Goal: Task Accomplishment & Management: Manage account settings

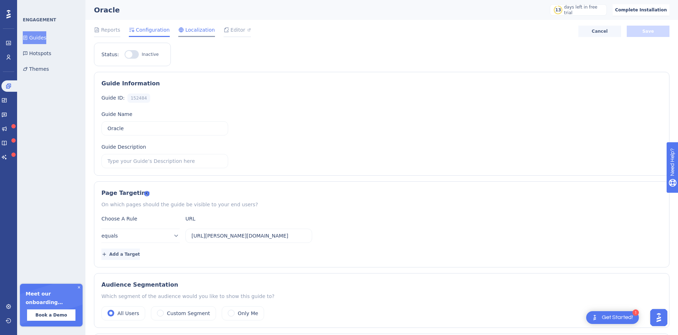
click at [185, 34] on span "Localization" at bounding box center [200, 30] width 30 height 9
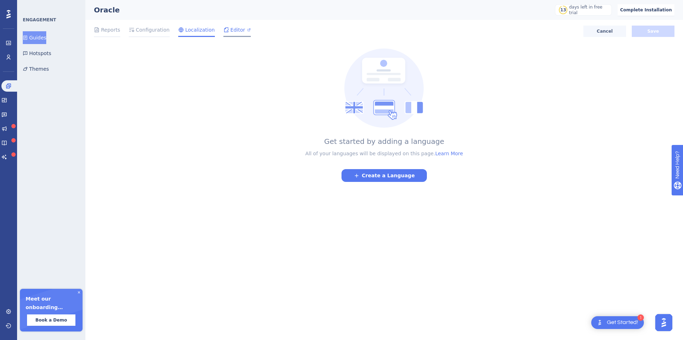
click at [224, 35] on div "Editor" at bounding box center [236, 31] width 27 height 11
click at [148, 32] on span "Configuration" at bounding box center [153, 30] width 34 height 9
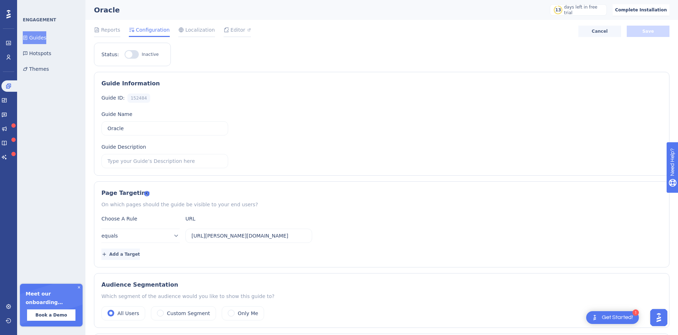
click at [132, 127] on div "✨ Save My Spot!✨" at bounding box center [342, 153] width 683 height 340
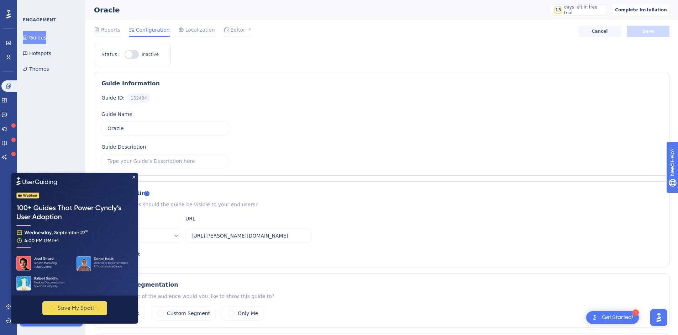
click at [135, 177] on img at bounding box center [74, 234] width 127 height 123
click at [134, 177] on icon "Close Preview" at bounding box center [133, 176] width 3 height 3
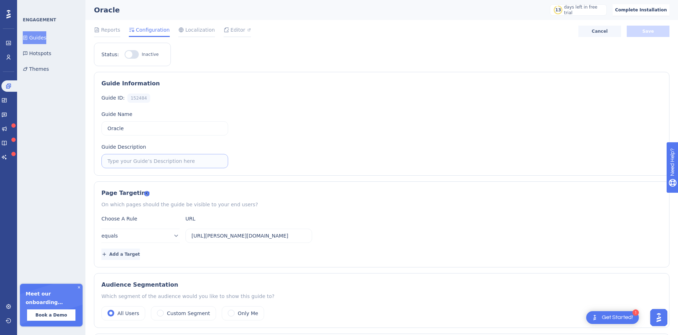
click at [138, 162] on input "text" at bounding box center [164, 161] width 115 height 8
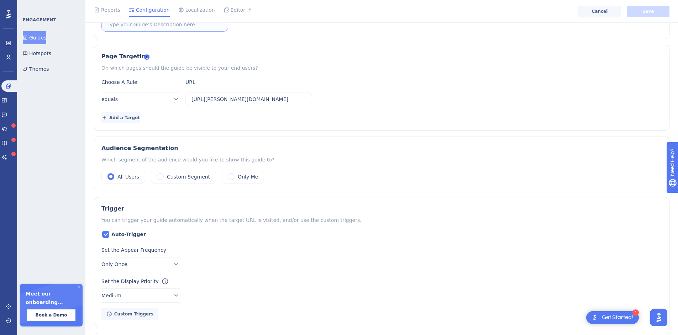
scroll to position [142, 0]
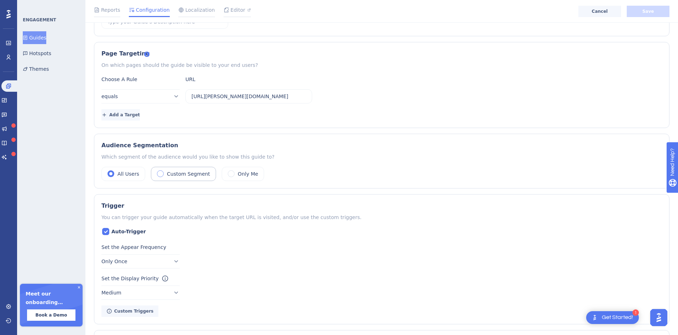
click at [185, 177] on label "Custom Segment" at bounding box center [188, 174] width 43 height 9
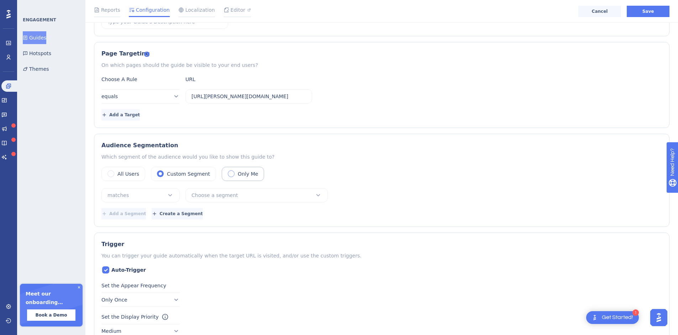
click at [222, 174] on div "Only Me" at bounding box center [243, 174] width 42 height 14
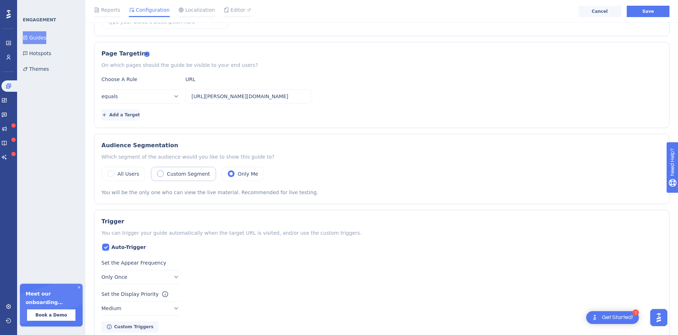
click at [180, 174] on label "Custom Segment" at bounding box center [188, 174] width 43 height 9
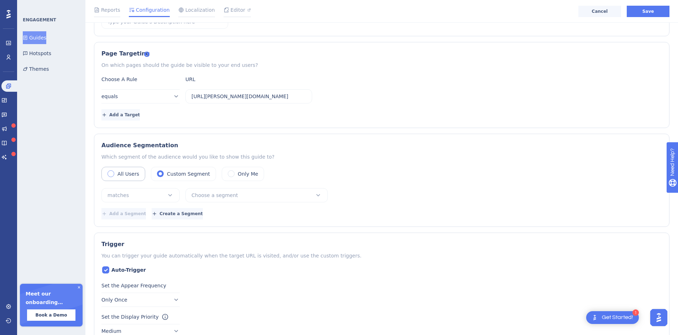
click at [128, 174] on label "All Users" at bounding box center [128, 174] width 22 height 9
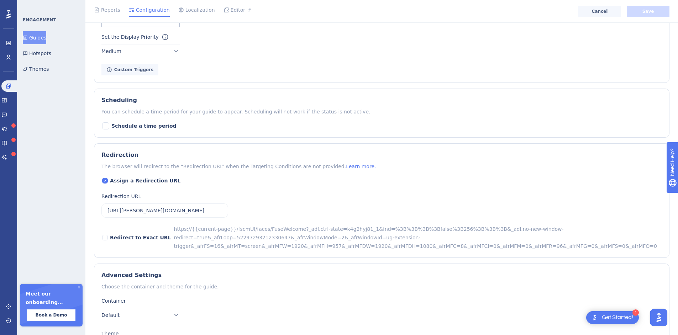
scroll to position [440, 0]
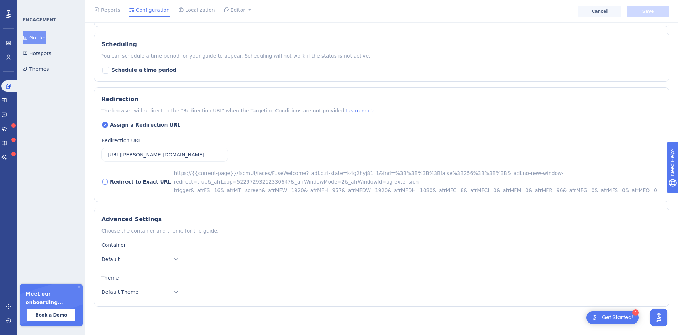
click at [132, 183] on span "Redirect to Exact URL" at bounding box center [140, 182] width 61 height 9
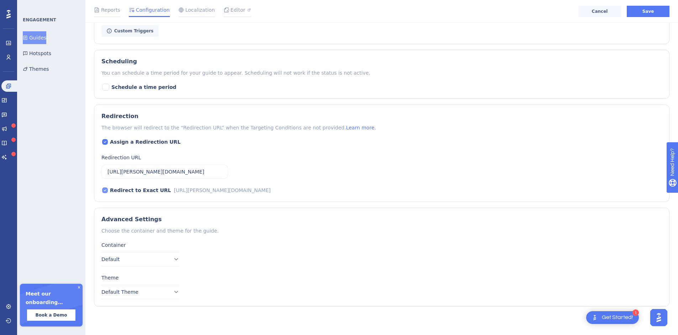
click at [132, 186] on span "Redirect to Exact URL" at bounding box center [140, 190] width 61 height 9
checkbox input "false"
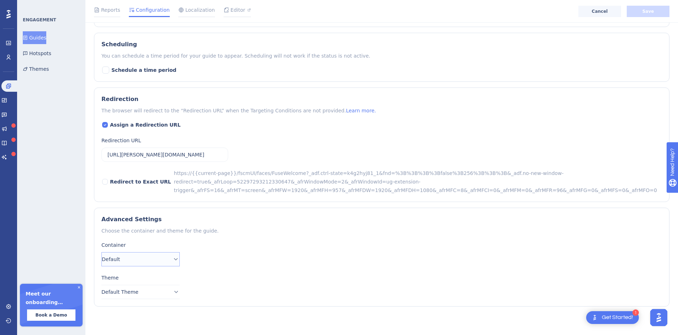
click at [175, 253] on button "Default" at bounding box center [140, 259] width 78 height 14
click at [203, 245] on div "Container" at bounding box center [381, 245] width 560 height 9
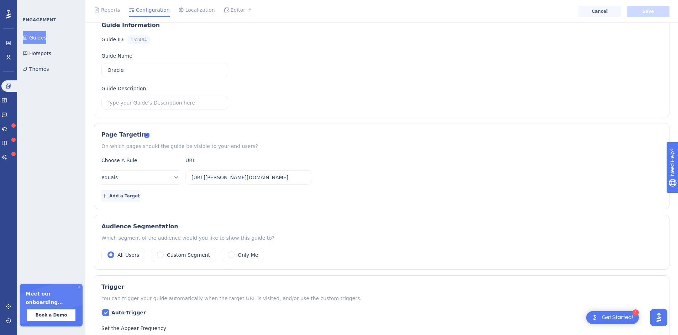
scroll to position [0, 0]
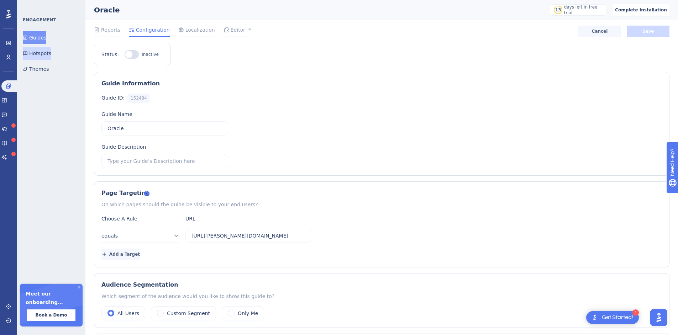
click at [47, 54] on button "Hotspots" at bounding box center [37, 53] width 28 height 13
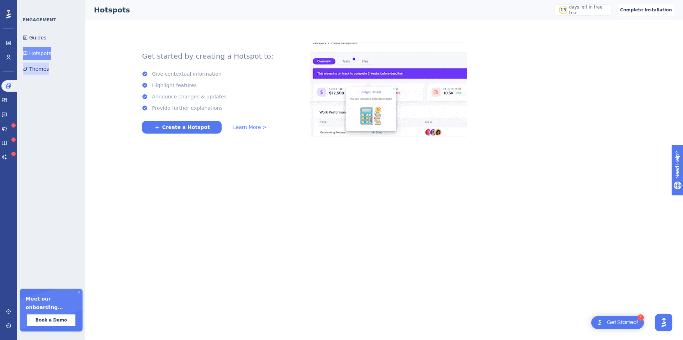
click at [43, 69] on button "Themes" at bounding box center [36, 69] width 26 height 13
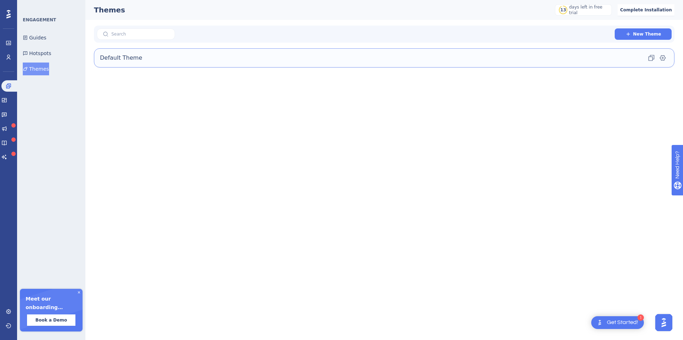
click at [196, 62] on div "Default Theme Clone Settings" at bounding box center [384, 57] width 581 height 19
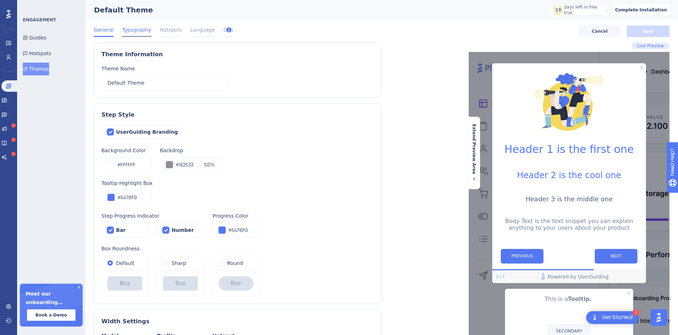
click at [139, 30] on span "Typography" at bounding box center [136, 30] width 29 height 9
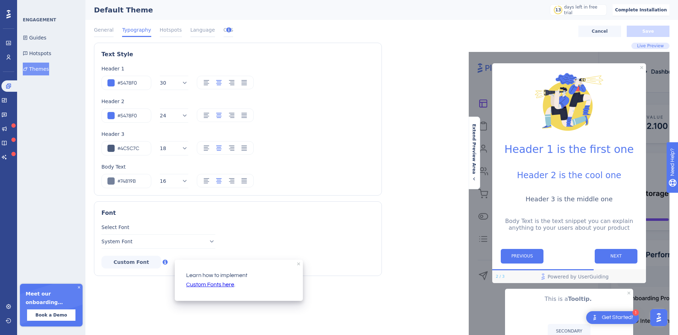
click at [164, 205] on div "Font Select Font System Font Custom Font" at bounding box center [238, 238] width 288 height 75
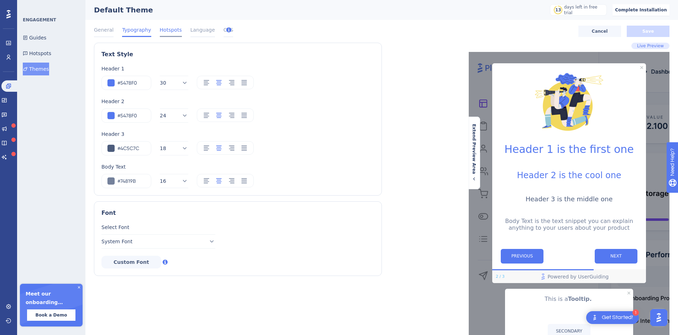
click at [163, 31] on span "Hotspots" at bounding box center [171, 30] width 22 height 9
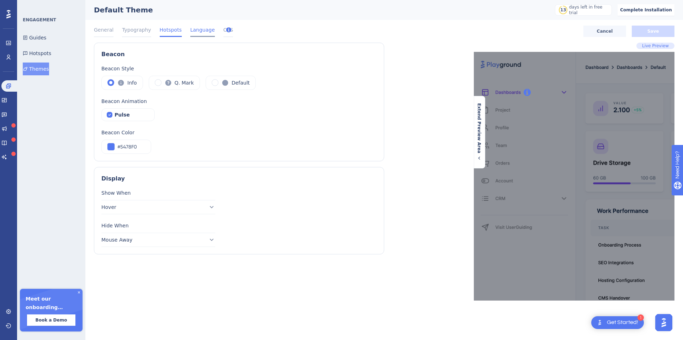
click at [190, 33] on span "Language" at bounding box center [202, 30] width 25 height 9
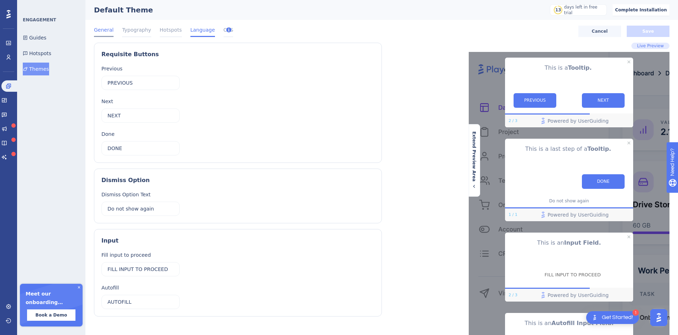
click at [111, 31] on span "General" at bounding box center [104, 30] width 20 height 9
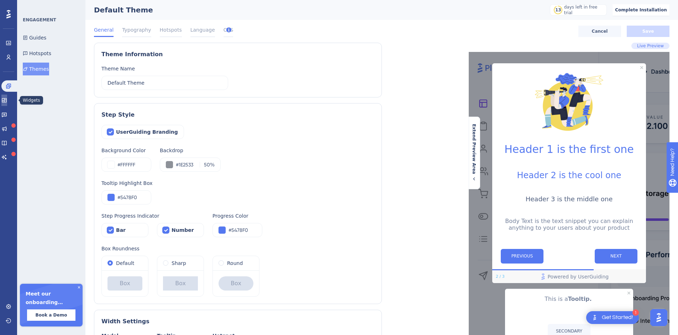
click at [7, 100] on icon at bounding box center [4, 100] width 6 height 6
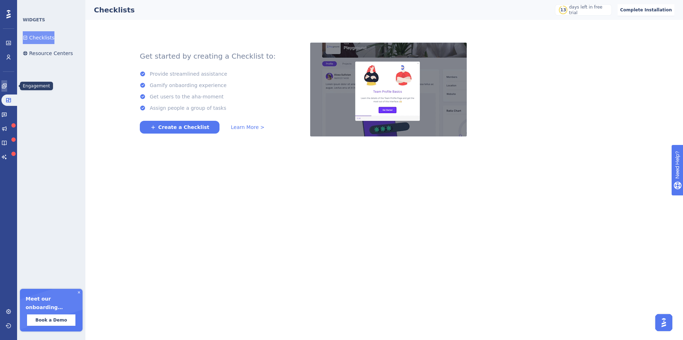
click at [7, 84] on icon at bounding box center [4, 86] width 6 height 6
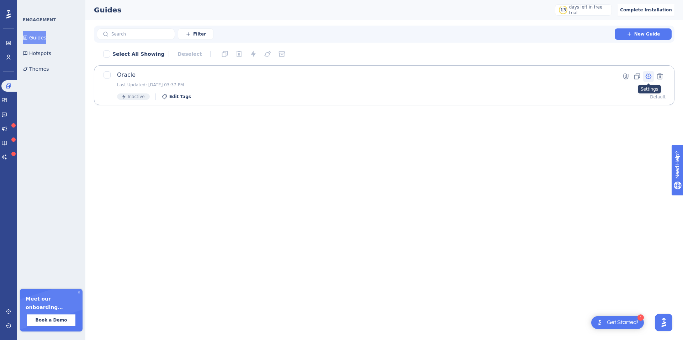
click at [652, 76] on icon at bounding box center [648, 76] width 7 height 7
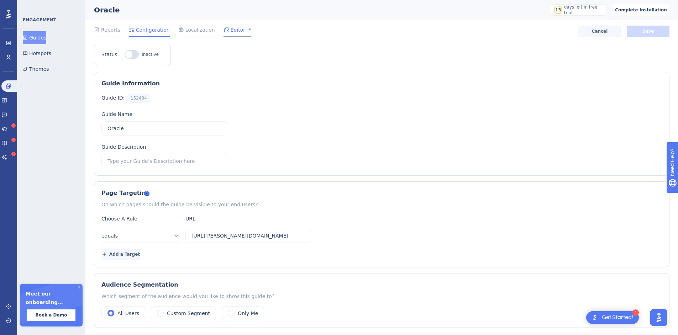
click at [236, 32] on span "Editor" at bounding box center [238, 30] width 15 height 9
